Goal: Task Accomplishment & Management: Manage account settings

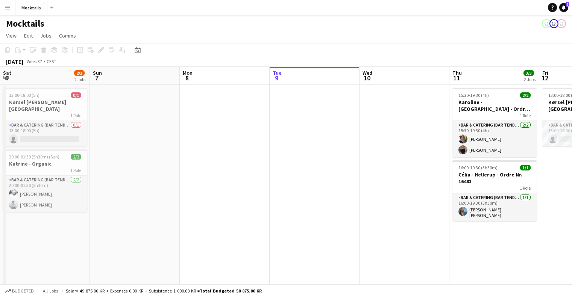
scroll to position [0, 180]
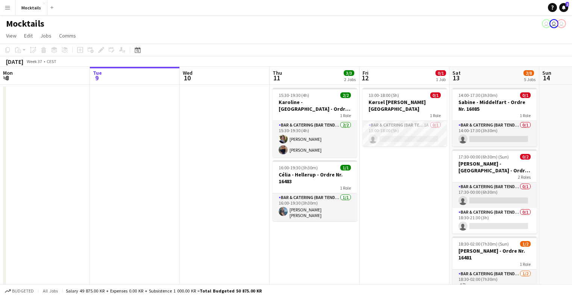
click at [227, 30] on app-page-menu "View Day view expanded Day view collapsed Month view Date picker Jump to [DATE]…" at bounding box center [286, 36] width 572 height 14
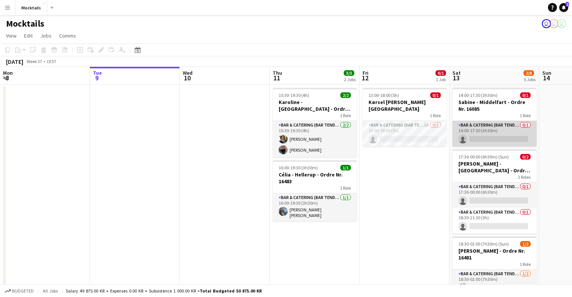
click at [479, 130] on app-card-role "Bar & Catering (Bar Tender) 0/1 14:00-17:30 (3h30m) single-neutral-actions" at bounding box center [494, 134] width 84 height 26
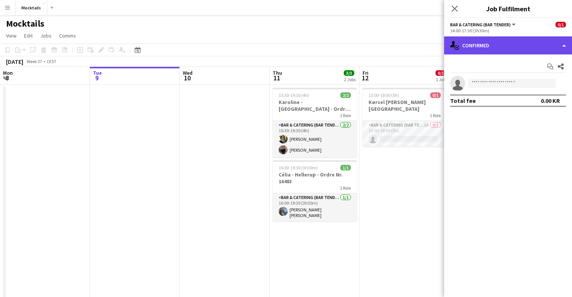
click at [485, 47] on div "single-neutral-actions-check-2 Confirmed" at bounding box center [508, 45] width 128 height 18
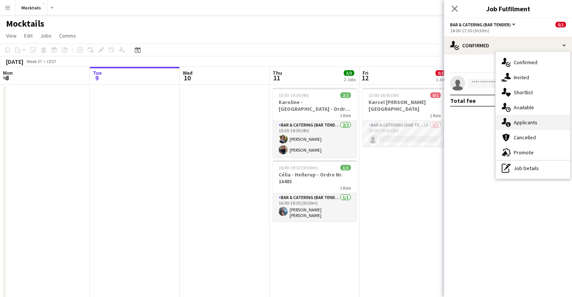
click at [518, 127] on div "single-neutral-actions-information Applicants" at bounding box center [533, 122] width 74 height 15
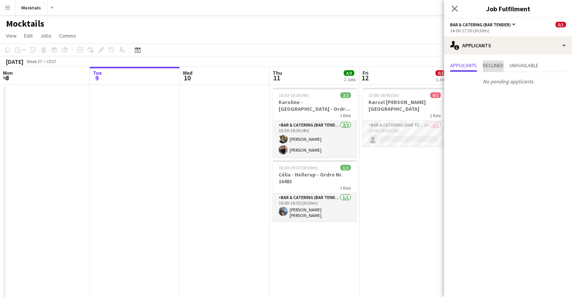
click at [493, 70] on span "Declined" at bounding box center [493, 66] width 21 height 11
click at [538, 69] on span "Unavailable" at bounding box center [524, 66] width 29 height 11
click at [453, 10] on icon "Close pop-in" at bounding box center [455, 9] width 6 height 6
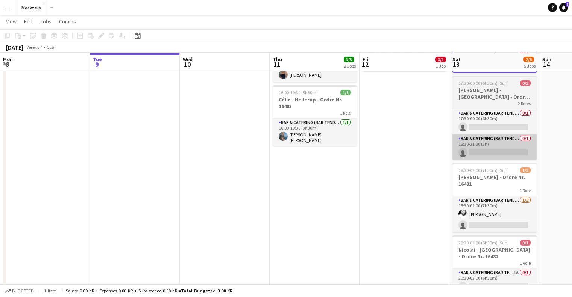
scroll to position [75, 0]
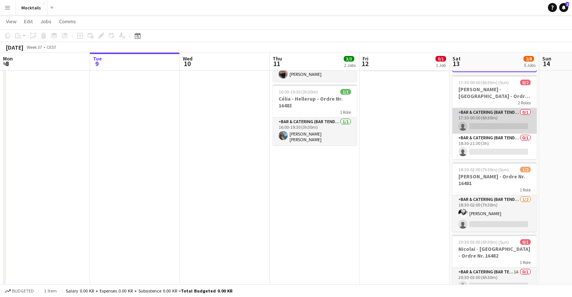
click at [495, 120] on app-card-role "Bar & Catering (Bar Tender) 0/1 17:30-00:00 (6h30m) single-neutral-actions" at bounding box center [494, 121] width 84 height 26
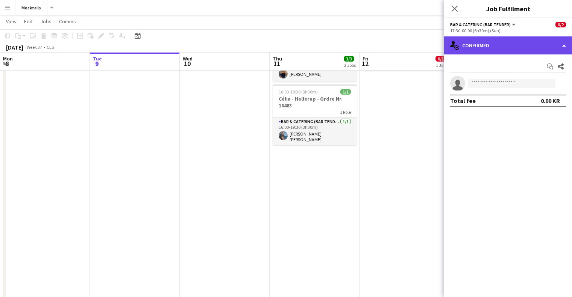
click at [481, 53] on div "single-neutral-actions-check-2 Confirmed" at bounding box center [508, 45] width 128 height 18
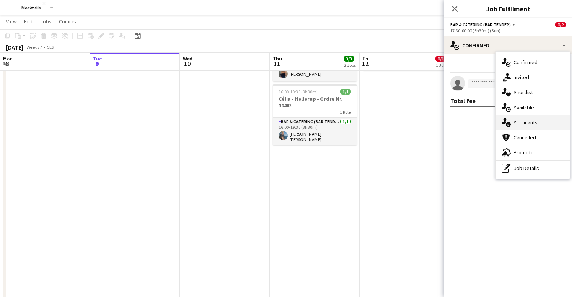
click at [524, 121] on span "Applicants" at bounding box center [526, 122] width 24 height 7
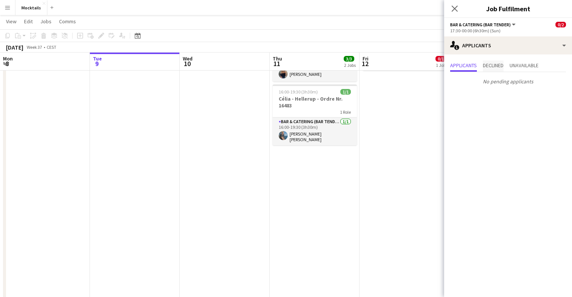
click at [495, 68] on span "Declined" at bounding box center [493, 65] width 21 height 5
click at [518, 70] on span "Unavailable" at bounding box center [524, 66] width 29 height 11
click at [452, 7] on icon at bounding box center [454, 8] width 7 height 7
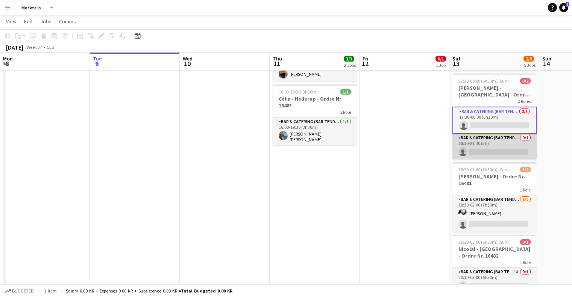
click at [505, 142] on app-card-role "Bar & Catering (Bar Tender) 0/1 18:30-21:30 (3h) single-neutral-actions" at bounding box center [494, 147] width 84 height 26
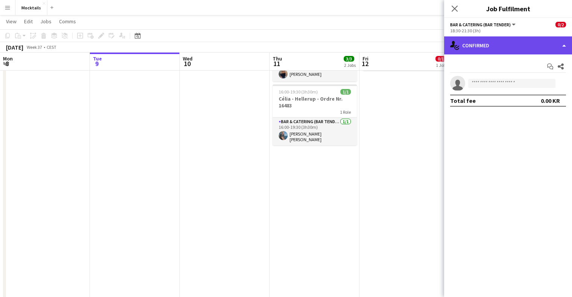
click at [471, 48] on div "single-neutral-actions-check-2 Confirmed" at bounding box center [508, 45] width 128 height 18
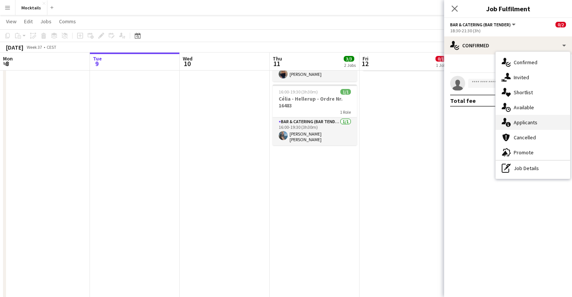
click at [512, 118] on div "single-neutral-actions-information Applicants" at bounding box center [533, 122] width 74 height 15
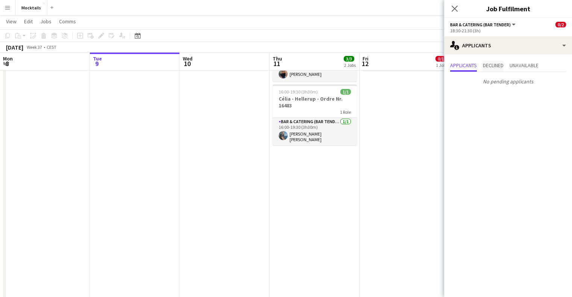
click at [491, 64] on span "Declined" at bounding box center [493, 65] width 21 height 5
click at [518, 63] on span "Unavailable" at bounding box center [524, 65] width 29 height 5
click at [454, 10] on icon at bounding box center [454, 8] width 7 height 7
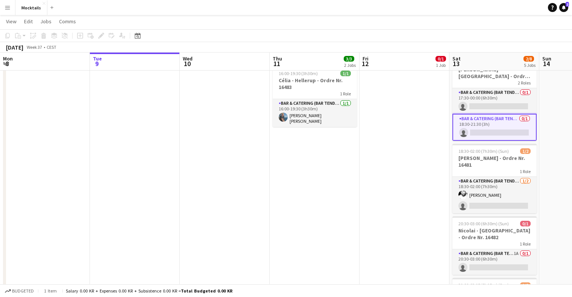
scroll to position [113, 0]
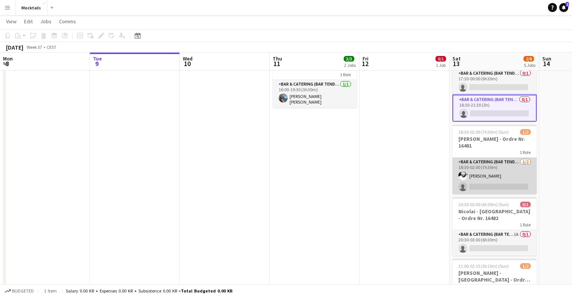
click at [503, 170] on app-card-role "Bar & Catering (Bar Tender) 1/2 18:30-02:00 (7h30m) Jimmy Torp single-neutral-a…" at bounding box center [494, 176] width 84 height 36
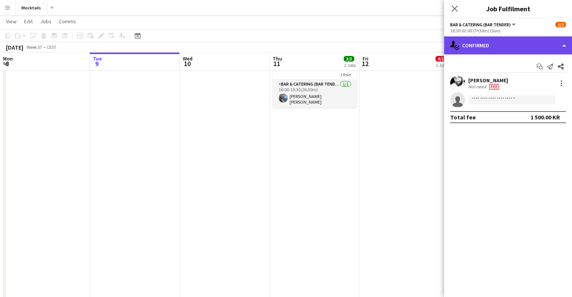
click at [478, 39] on div "single-neutral-actions-check-2 Confirmed" at bounding box center [508, 45] width 128 height 18
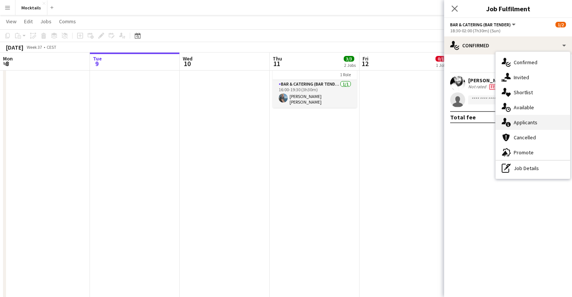
click at [533, 118] on div "single-neutral-actions-information Applicants" at bounding box center [533, 122] width 74 height 15
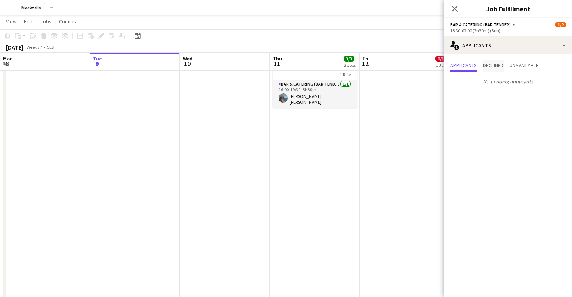
click at [503, 68] on span "Declined" at bounding box center [493, 65] width 21 height 5
click at [523, 65] on span "Unavailable" at bounding box center [524, 65] width 29 height 5
click at [453, 12] on icon "Close pop-in" at bounding box center [454, 8] width 7 height 7
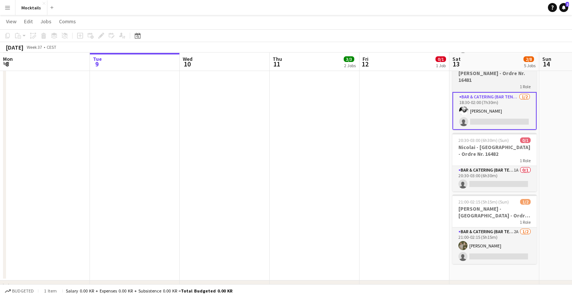
scroll to position [188, 0]
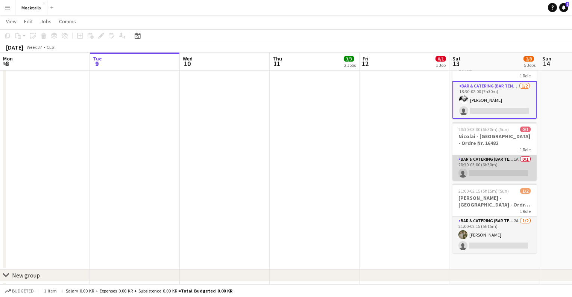
click at [504, 159] on app-card-role "Bar & Catering (Bar Tender) 1A 0/1 20:30-03:00 (6h30m) single-neutral-actions" at bounding box center [494, 168] width 84 height 26
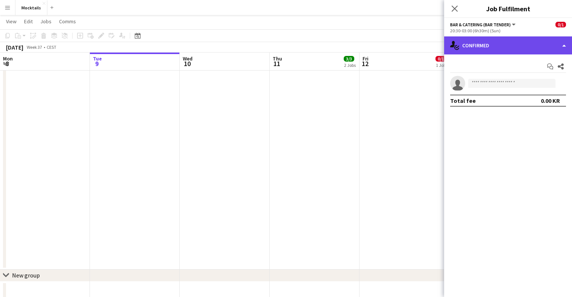
click at [505, 50] on div "single-neutral-actions-check-2 Confirmed" at bounding box center [508, 45] width 128 height 18
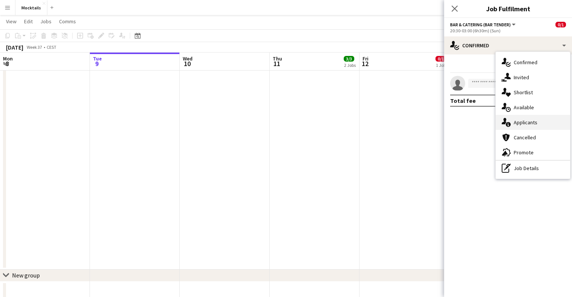
click at [525, 120] on span "Applicants" at bounding box center [526, 122] width 24 height 7
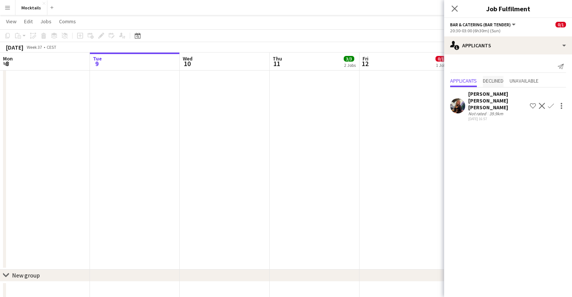
click at [497, 80] on span "Declined" at bounding box center [493, 80] width 21 height 5
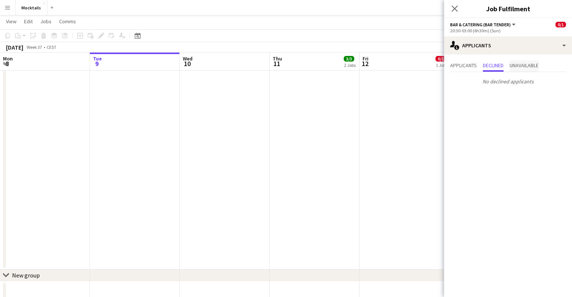
click at [521, 68] on span "Unavailable" at bounding box center [524, 65] width 29 height 5
click at [450, 10] on app-icon "Close pop-in" at bounding box center [454, 8] width 11 height 11
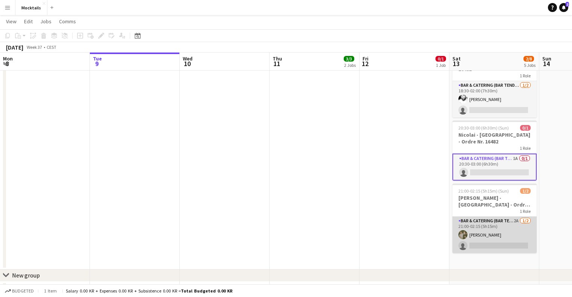
click at [511, 233] on app-card-role "Bar & Catering (Bar Tender) 2A 1/2 21:00-02:15 (5h15m) Mikkel Germer single-neu…" at bounding box center [494, 235] width 84 height 36
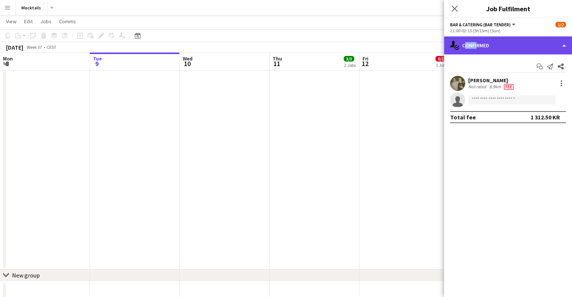
click at [474, 47] on div "single-neutral-actions-check-2 Confirmed" at bounding box center [508, 45] width 128 height 18
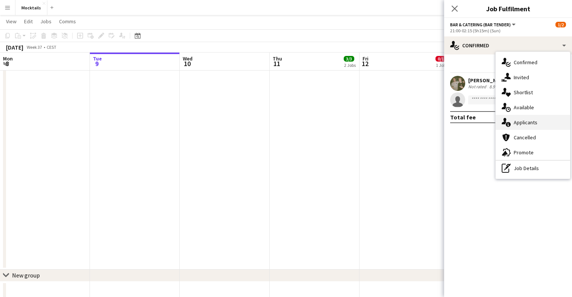
click at [516, 123] on span "Applicants" at bounding box center [526, 122] width 24 height 7
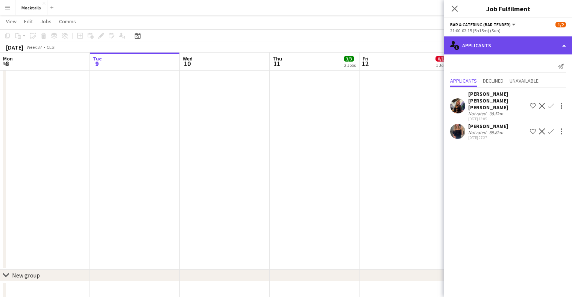
click at [514, 38] on div "single-neutral-actions-information Applicants" at bounding box center [508, 45] width 128 height 18
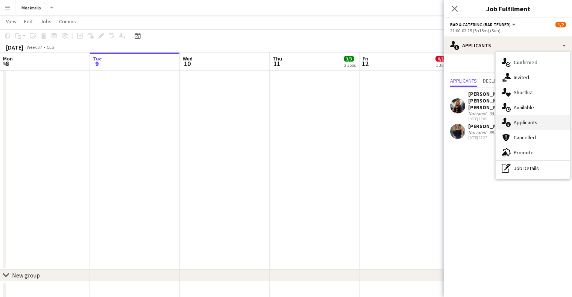
click at [528, 120] on span "Applicants" at bounding box center [526, 122] width 24 height 7
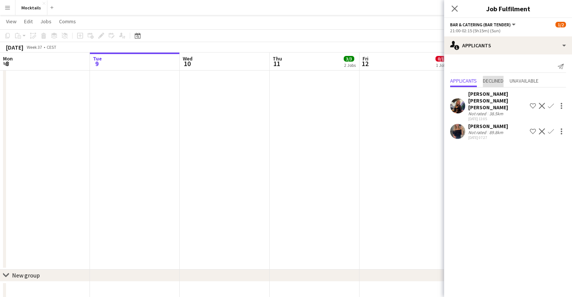
click at [496, 85] on span "Declined" at bounding box center [493, 81] width 21 height 11
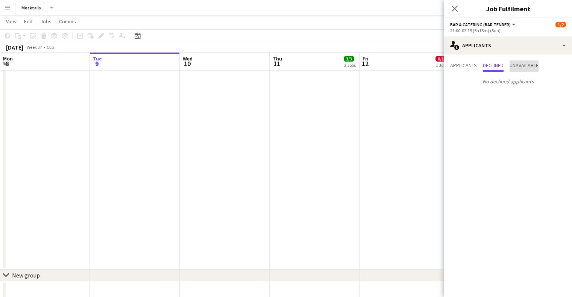
click at [521, 67] on span "Unavailable" at bounding box center [524, 65] width 29 height 5
click at [455, 10] on icon "Close pop-in" at bounding box center [455, 9] width 6 height 6
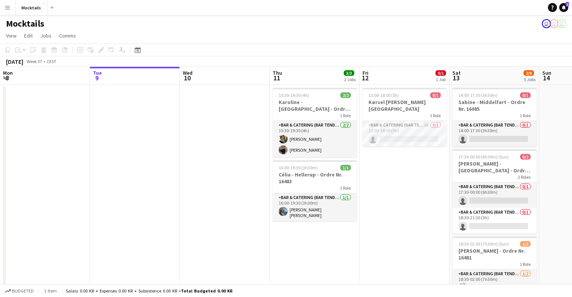
scroll to position [0, 0]
drag, startPoint x: 182, startPoint y: 116, endPoint x: 187, endPoint y: 121, distance: 6.7
click at [185, 120] on app-calendar-viewport "Sat 6 2/3 2 Jobs Sun 7 Mon 8 Tue 9 Wed 10 Thu 11 3/3 2 Jobs Fri 12 0/1 1 Job Sa…" at bounding box center [286, 280] width 572 height 426
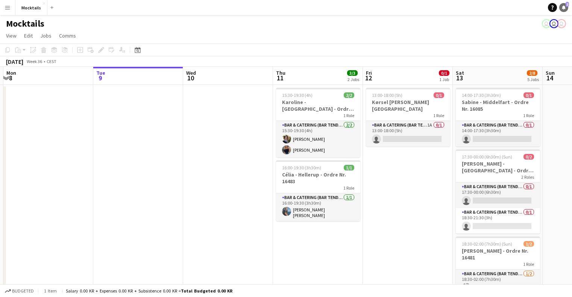
click at [567, 6] on span "2" at bounding box center [567, 4] width 3 height 5
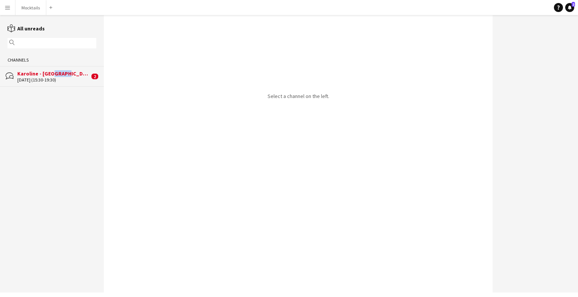
drag, startPoint x: 64, startPoint y: 75, endPoint x: 49, endPoint y: 75, distance: 15.0
click at [49, 75] on div "Karoline - [GEOGRAPHIC_DATA] - Ordre Nr. 16520" at bounding box center [53, 73] width 72 height 7
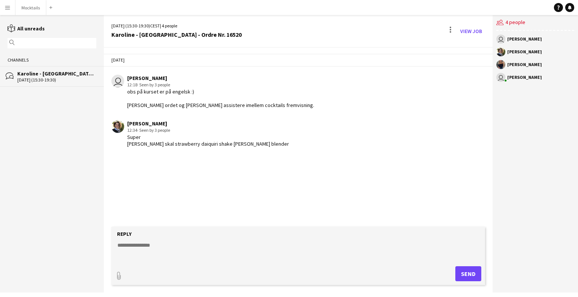
click at [9, 7] on app-icon "Menu" at bounding box center [8, 8] width 6 height 6
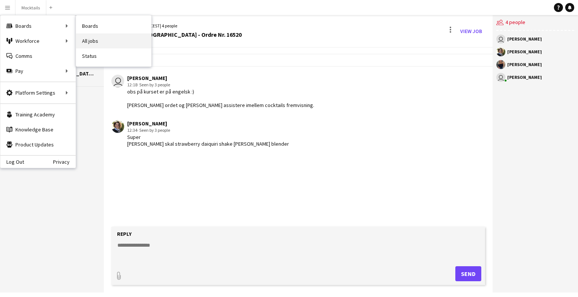
click at [111, 40] on link "All jobs" at bounding box center [113, 40] width 75 height 15
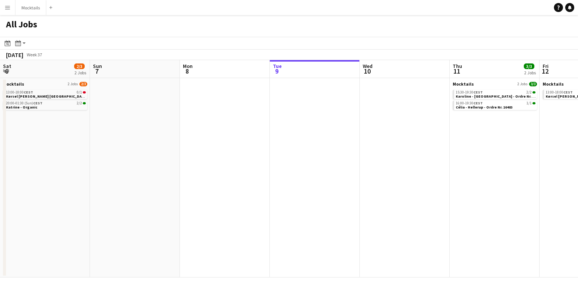
scroll to position [0, 180]
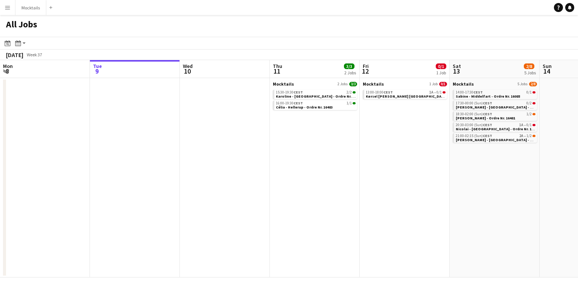
click at [4, 9] on button "Menu" at bounding box center [7, 7] width 15 height 15
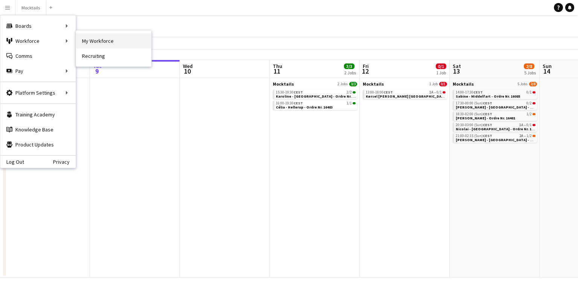
click at [102, 42] on link "My Workforce" at bounding box center [113, 40] width 75 height 15
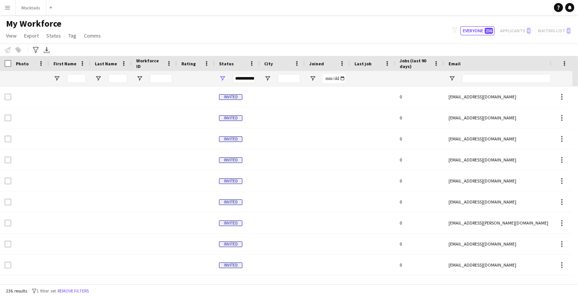
click at [12, 9] on button "Menu" at bounding box center [7, 7] width 15 height 15
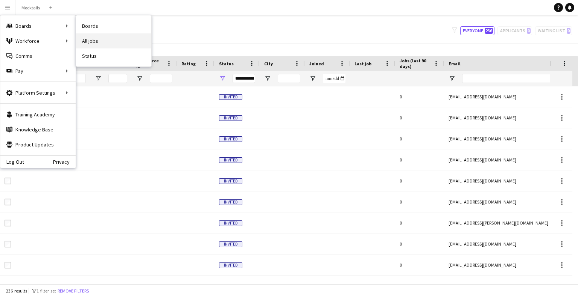
click at [95, 42] on link "All jobs" at bounding box center [113, 40] width 75 height 15
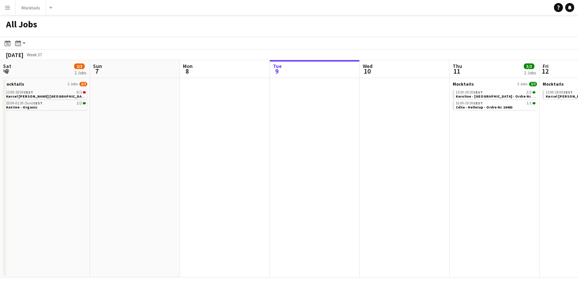
scroll to position [0, 180]
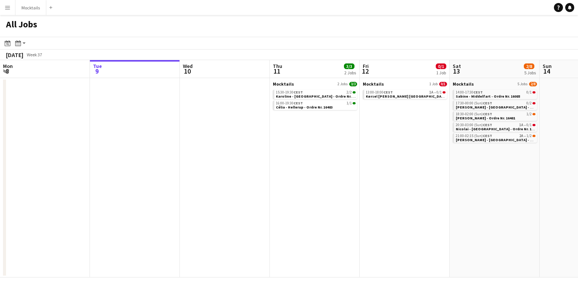
click at [8, 8] on app-icon "Menu" at bounding box center [8, 8] width 6 height 6
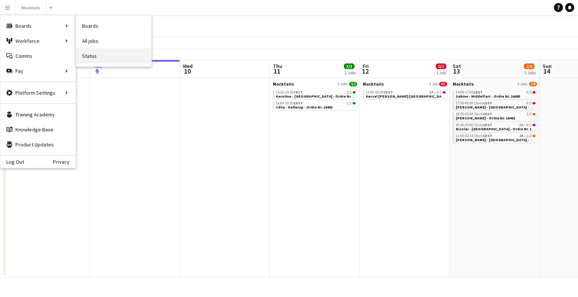
click at [111, 59] on link "Status" at bounding box center [113, 56] width 75 height 15
